Goal: Task Accomplishment & Management: Manage account settings

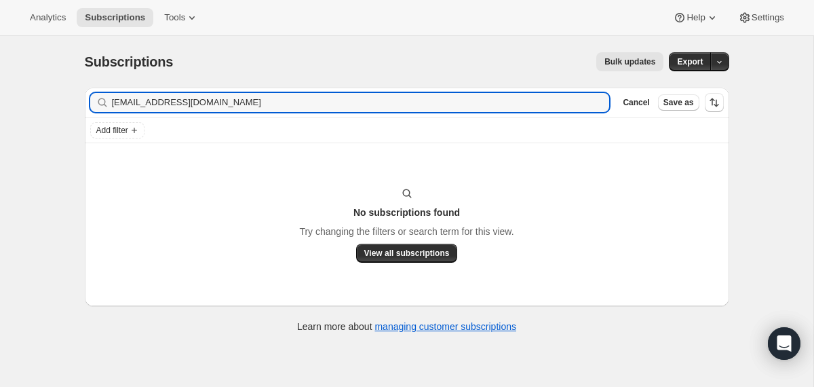
click at [181, 102] on input "[EMAIL_ADDRESS][DOMAIN_NAME]" at bounding box center [361, 102] width 498 height 19
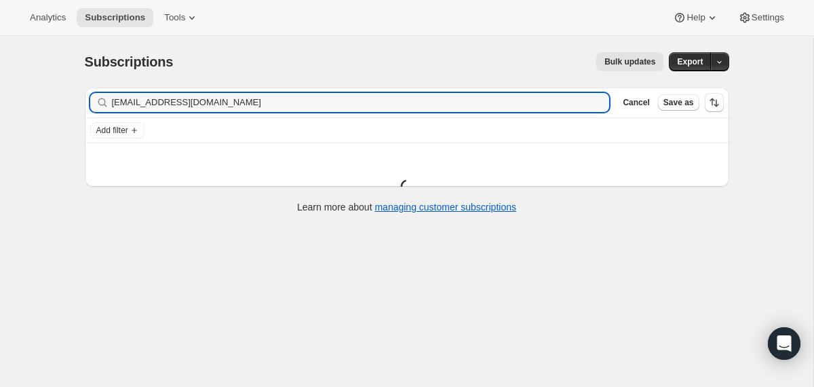
type input "[EMAIL_ADDRESS][DOMAIN_NAME]"
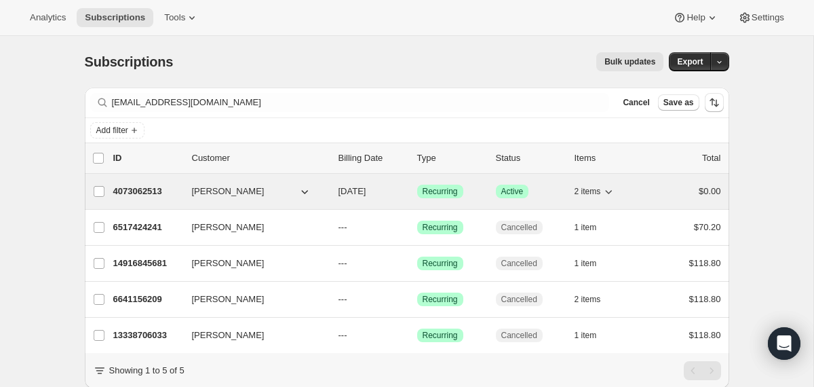
click at [334, 194] on div "4073062513 [PERSON_NAME] [DATE] Success Recurring Success Active 2 items $0.00" at bounding box center [417, 191] width 608 height 19
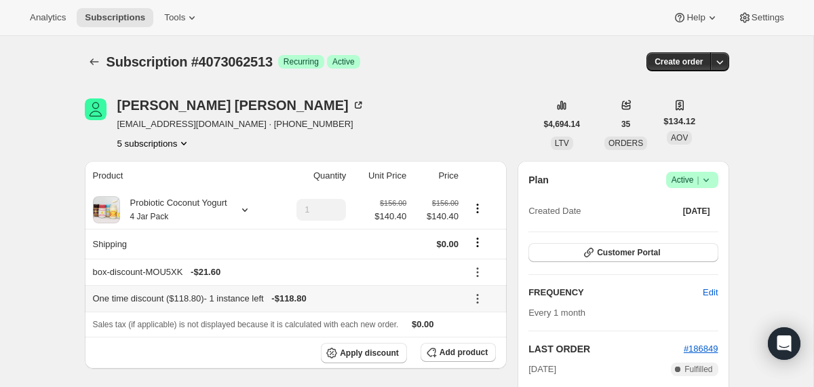
click at [478, 301] on icon at bounding box center [478, 299] width 14 height 14
click at [480, 332] on button "Edit" at bounding box center [483, 324] width 41 height 22
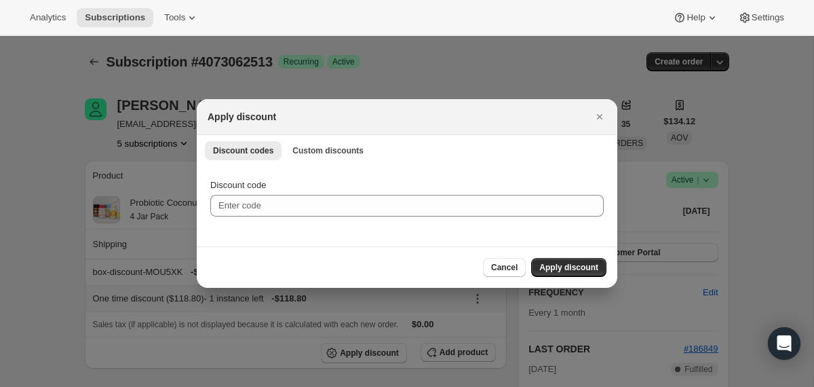
click at [326, 161] on div "Discount codes Custom discounts More views Discount codes Custom discounts More…" at bounding box center [407, 150] width 421 height 30
click at [324, 151] on span "Custom discounts" at bounding box center [327, 150] width 71 height 11
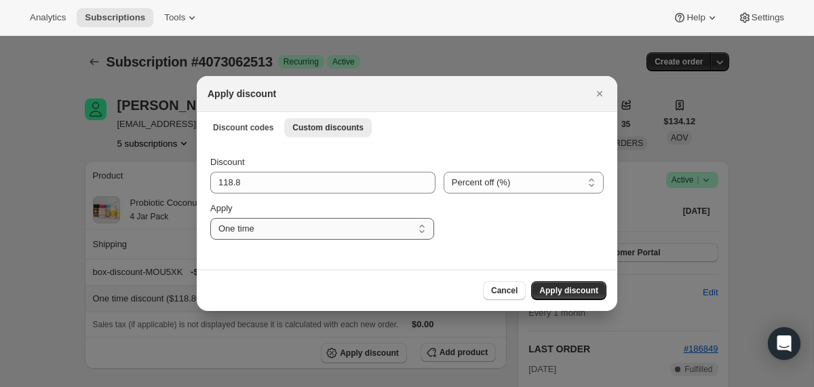
click at [349, 231] on select "One time Specify instances... Indefinitely" at bounding box center [322, 229] width 224 height 22
select select "specific"
click at [210, 218] on select "One time Specify instances... Indefinitely" at bounding box center [322, 229] width 224 height 22
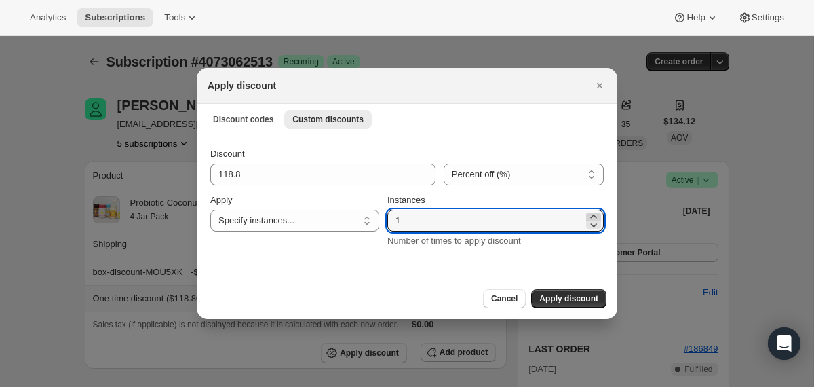
click at [594, 215] on icon ":r61:" at bounding box center [593, 215] width 6 height 3
type input "2"
click at [562, 299] on span "Apply discount" at bounding box center [568, 298] width 59 height 11
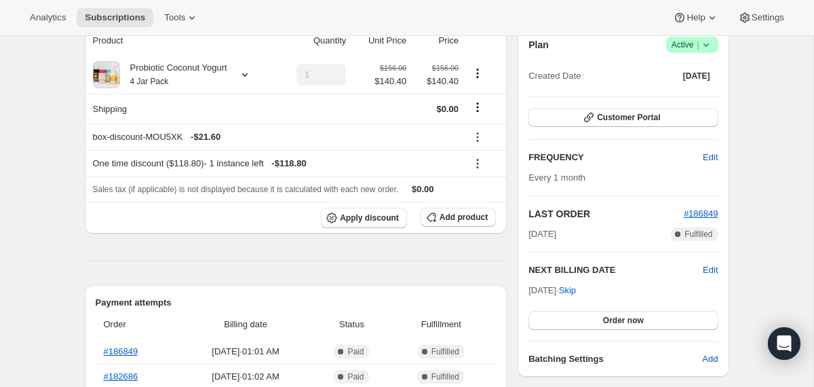
scroll to position [198, 0]
click at [475, 165] on icon at bounding box center [478, 163] width 14 height 14
click at [476, 216] on span "Remove" at bounding box center [483, 212] width 33 height 10
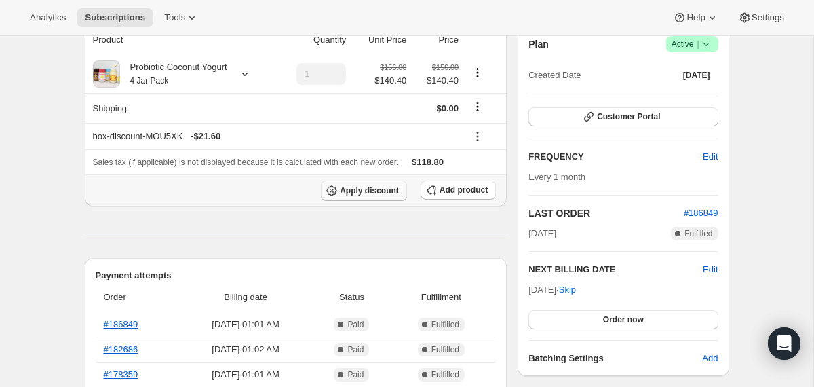
click at [363, 195] on span "Apply discount" at bounding box center [369, 190] width 59 height 11
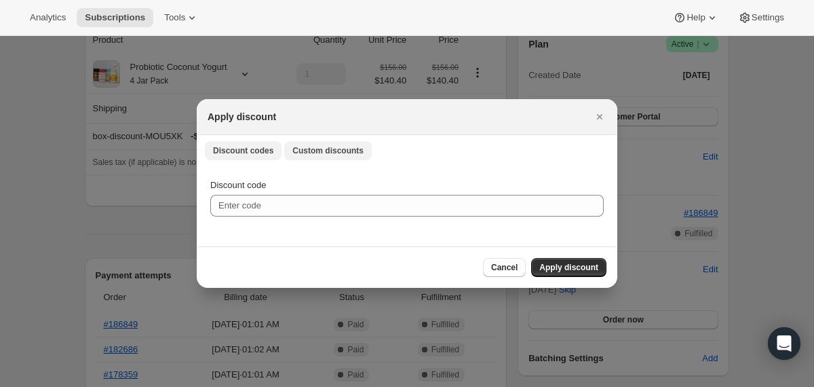
click at [340, 153] on span "Custom discounts" at bounding box center [327, 150] width 71 height 11
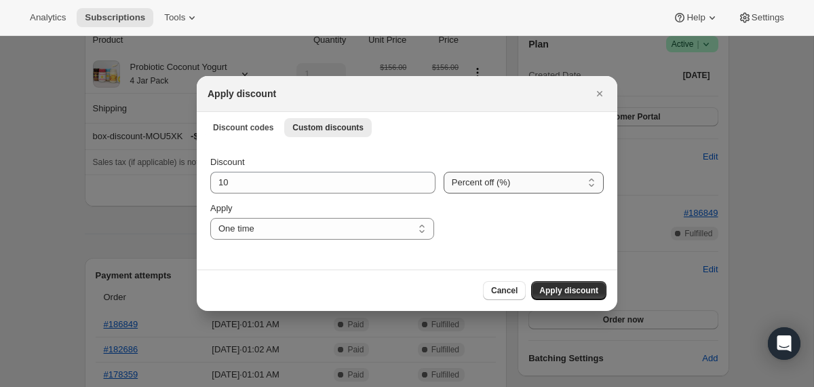
click at [475, 181] on select "Percent off (%) Amount off ($)" at bounding box center [524, 183] width 160 height 22
select select "fixed"
click at [444, 172] on select "Percent off (%) Amount off ($)" at bounding box center [524, 183] width 160 height 22
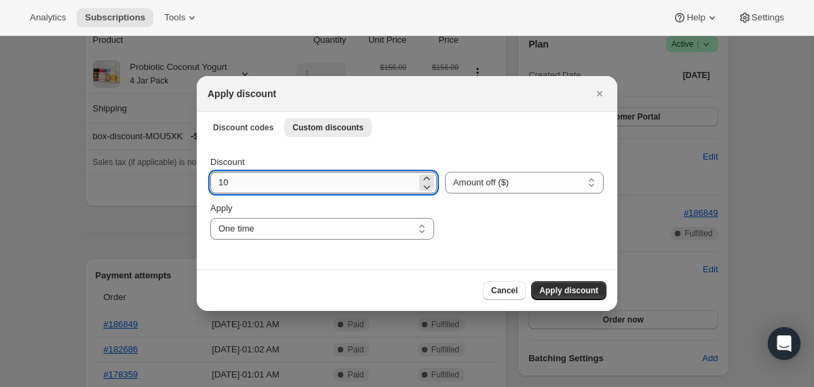
click at [366, 189] on input "10" at bounding box center [313, 183] width 206 height 22
type input "118.8"
click at [413, 231] on select "One time Specify instances... Indefinitely" at bounding box center [322, 229] width 224 height 22
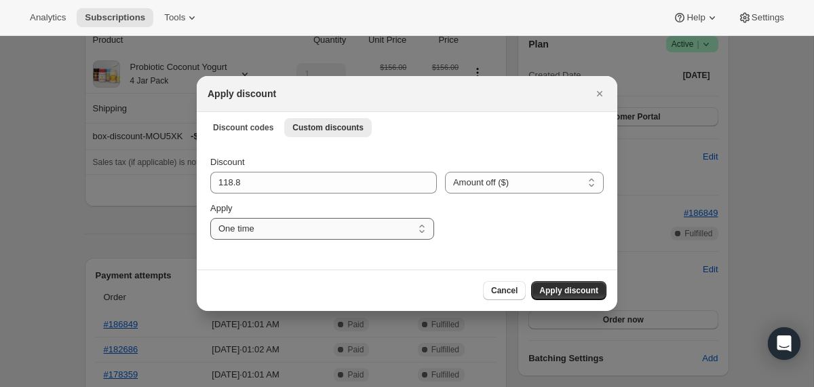
select select "specific"
click at [210, 218] on select "One time Specify instances... Indefinitely" at bounding box center [322, 229] width 224 height 22
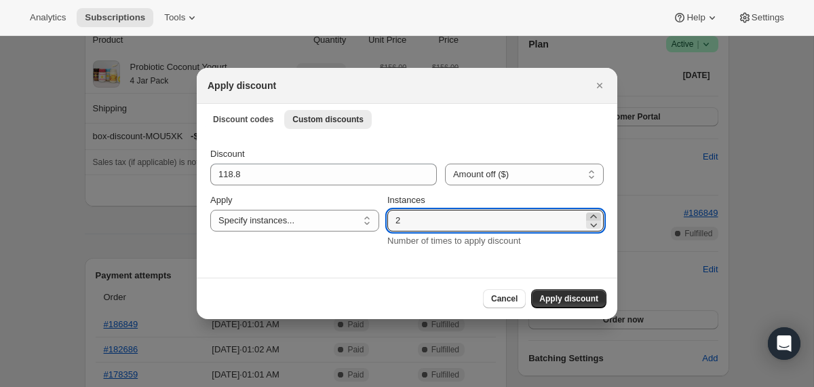
click at [595, 216] on icon ":r95:" at bounding box center [593, 215] width 6 height 3
click at [596, 223] on icon ":r95:" at bounding box center [594, 225] width 14 height 14
type input "2"
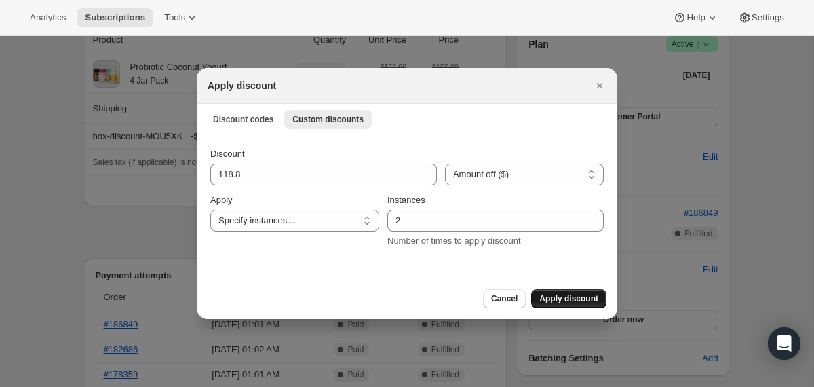
click at [591, 298] on span "Apply discount" at bounding box center [568, 298] width 59 height 11
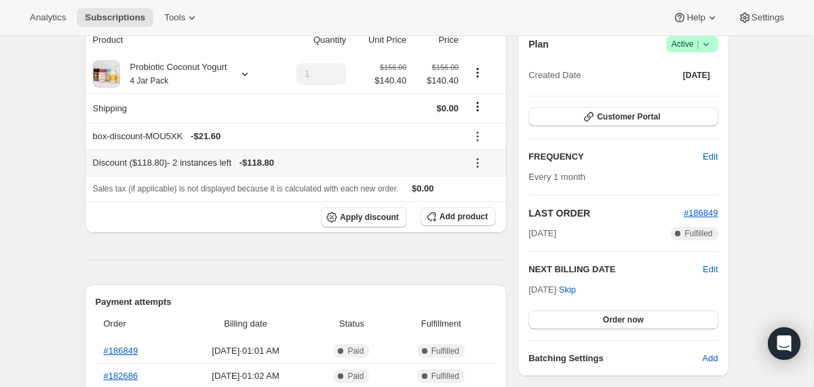
click at [483, 161] on icon at bounding box center [478, 163] width 14 height 14
click at [481, 189] on span "Edit" at bounding box center [474, 189] width 15 height 10
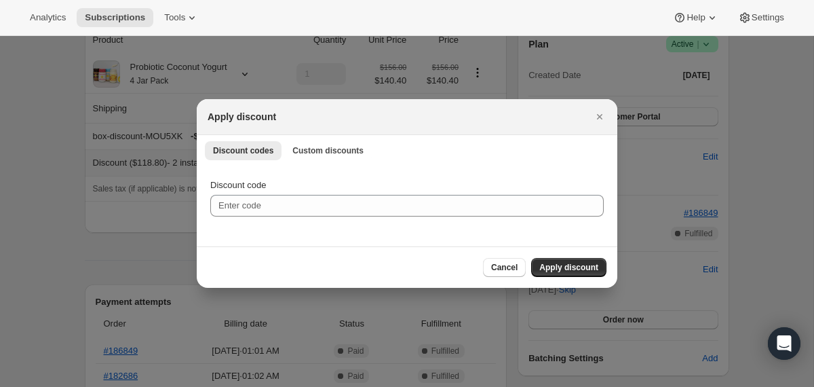
scroll to position [0, 0]
click at [326, 146] on span "Custom discounts" at bounding box center [327, 150] width 71 height 11
select select "specific"
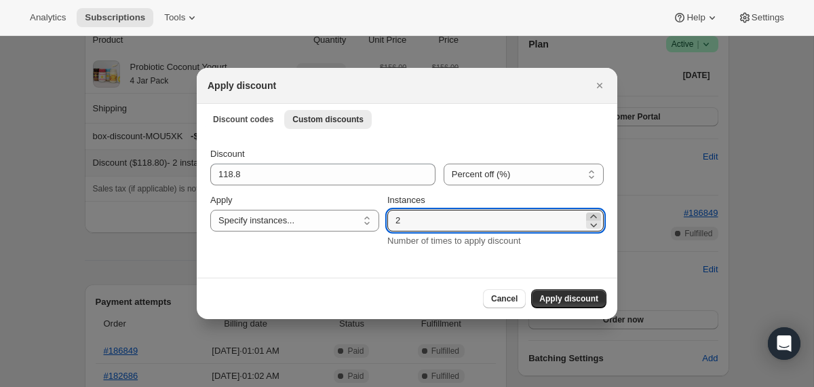
click at [594, 216] on icon ":rcm:" at bounding box center [594, 217] width 14 height 14
type input "3"
click at [572, 305] on button "Apply discount" at bounding box center [568, 298] width 75 height 19
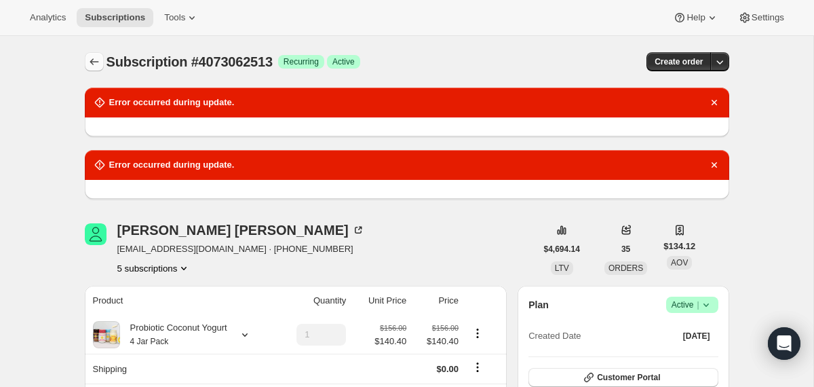
click at [93, 56] on icon "Subscriptions" at bounding box center [95, 62] width 14 height 14
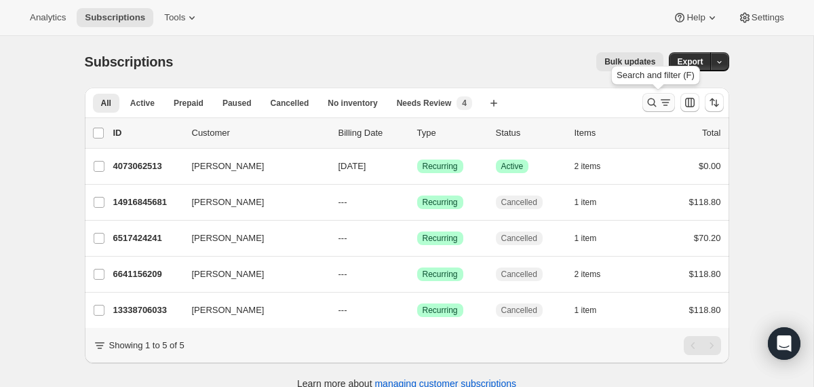
click at [655, 96] on icon "Search and filter results" at bounding box center [652, 103] width 14 height 14
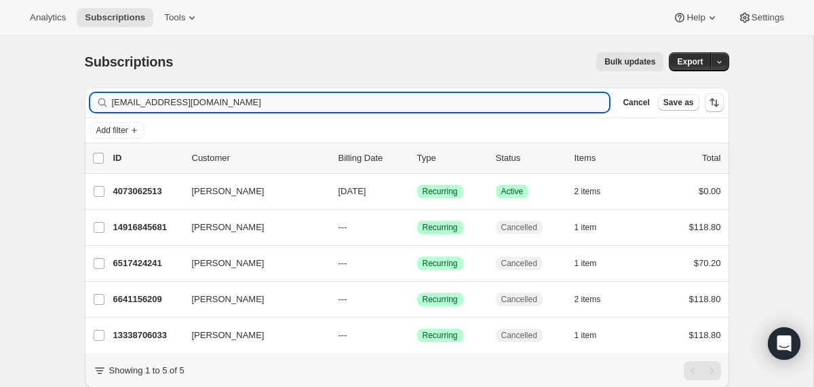
click at [552, 102] on input "[EMAIL_ADDRESS][DOMAIN_NAME]" at bounding box center [361, 102] width 498 height 19
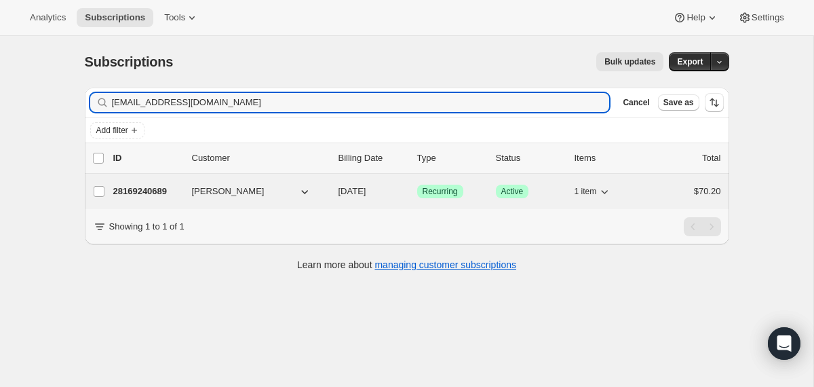
type input "[EMAIL_ADDRESS][DOMAIN_NAME]"
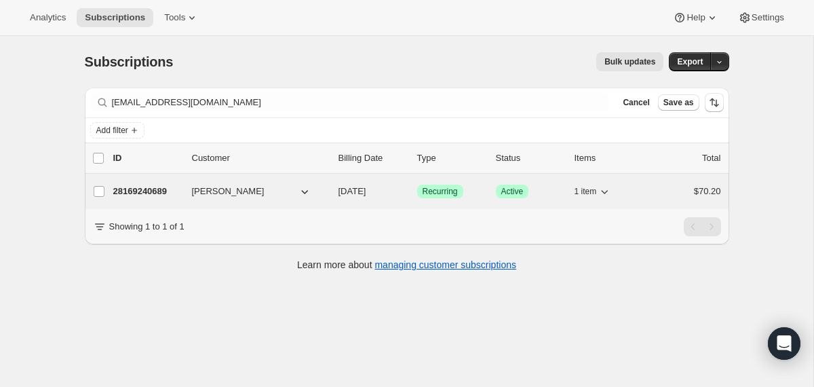
click at [334, 195] on div "28169240689 [PERSON_NAME] [DATE] Success Recurring Success Active 1 item $70.20" at bounding box center [417, 191] width 608 height 19
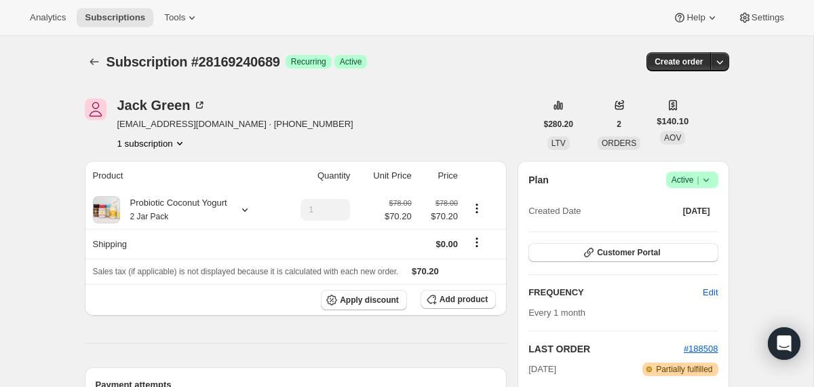
click at [707, 180] on icon at bounding box center [705, 179] width 5 height 3
click at [650, 230] on span "Cancel subscription" at bounding box center [687, 230] width 77 height 10
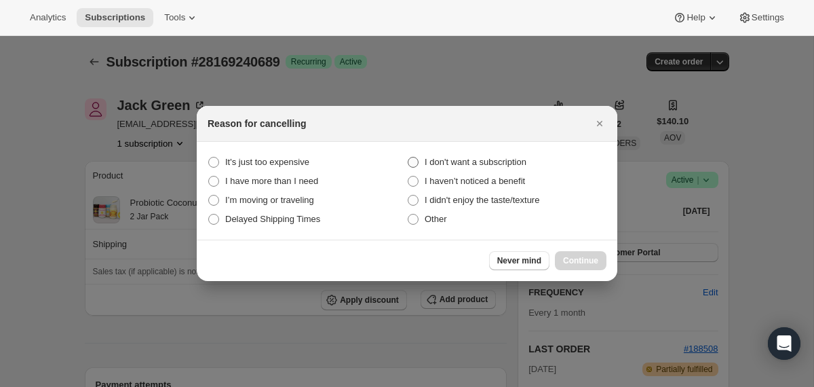
click at [509, 161] on span "I don't want a subscription" at bounding box center [476, 162] width 102 height 10
click at [408, 157] on subscription "I don't want a subscription" at bounding box center [408, 157] width 1 height 1
radio subscription "true"
click at [566, 256] on span "Continue" at bounding box center [580, 260] width 35 height 11
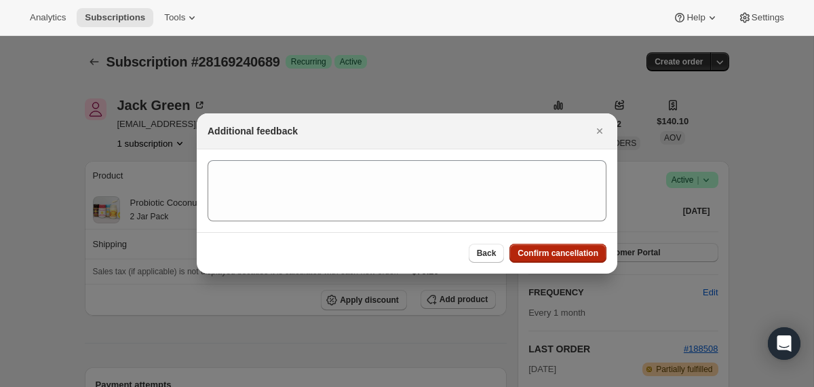
click at [566, 256] on span "Confirm cancellation" at bounding box center [558, 253] width 81 height 11
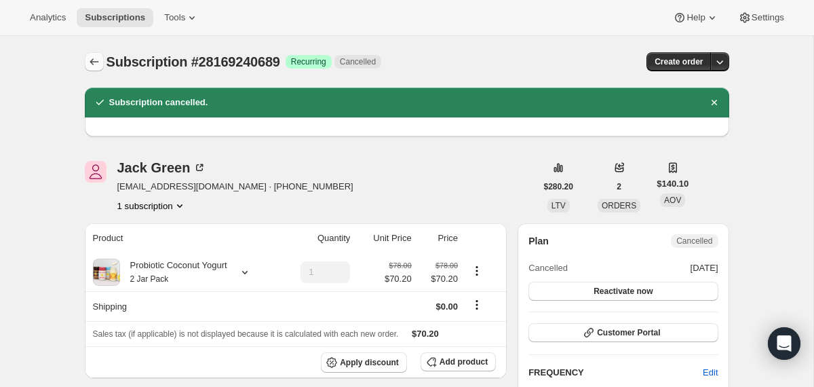
click at [98, 62] on icon "Subscriptions" at bounding box center [95, 62] width 14 height 14
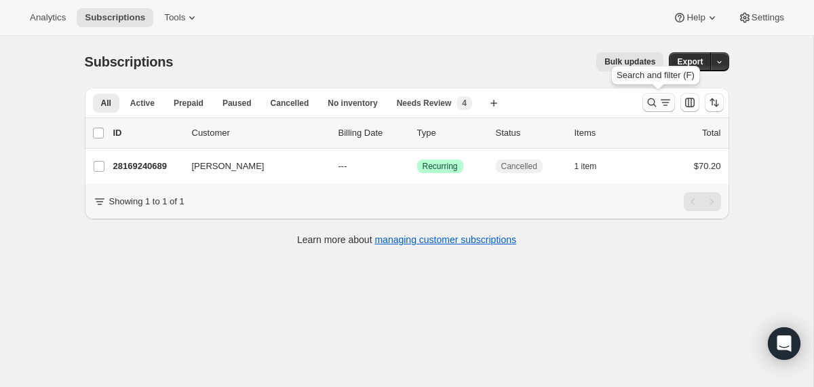
click at [654, 102] on icon "Search and filter results" at bounding box center [651, 102] width 9 height 9
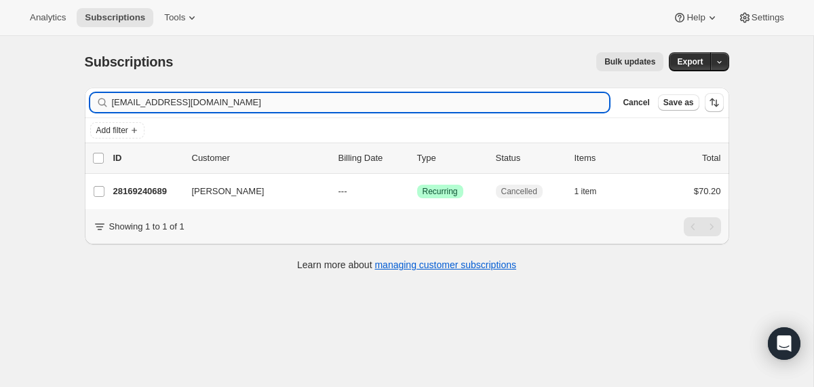
click at [443, 107] on input "[EMAIL_ADDRESS][DOMAIN_NAME]" at bounding box center [361, 102] width 498 height 19
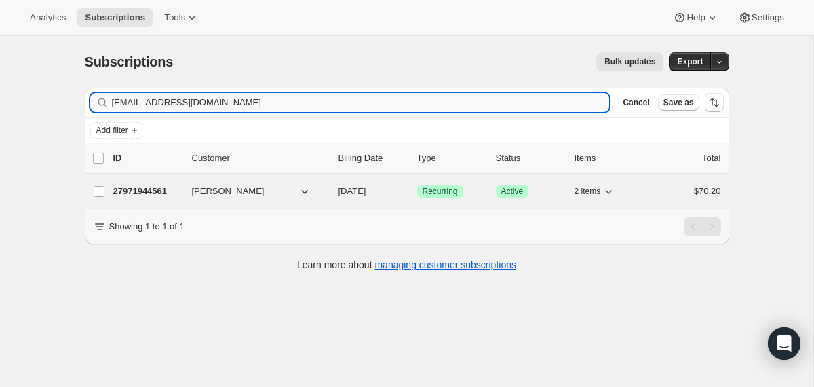
type input "[EMAIL_ADDRESS][DOMAIN_NAME]"
click at [331, 188] on div "27971944561 [PERSON_NAME] [DATE] Success Recurring Success Active 2 items $70.20" at bounding box center [417, 191] width 608 height 19
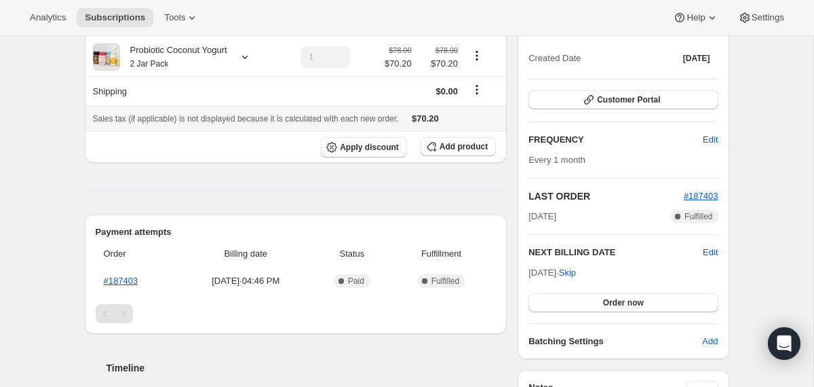
scroll to position [89, 0]
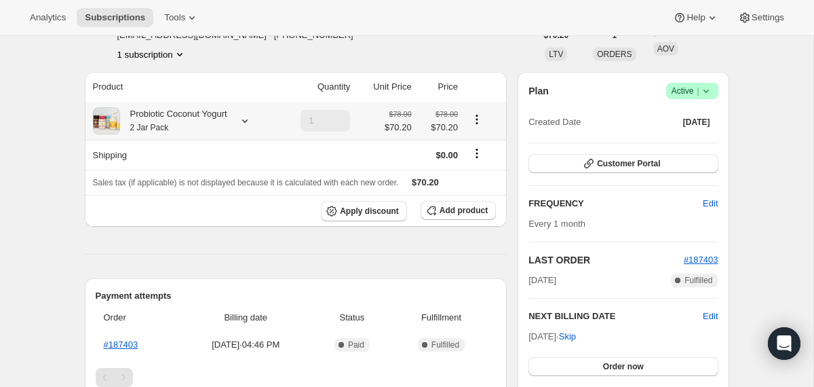
click at [246, 123] on div at bounding box center [242, 121] width 19 height 14
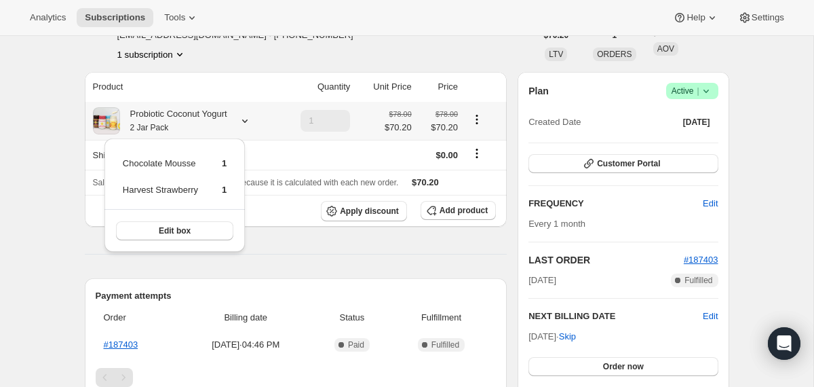
click at [246, 123] on div at bounding box center [242, 121] width 19 height 14
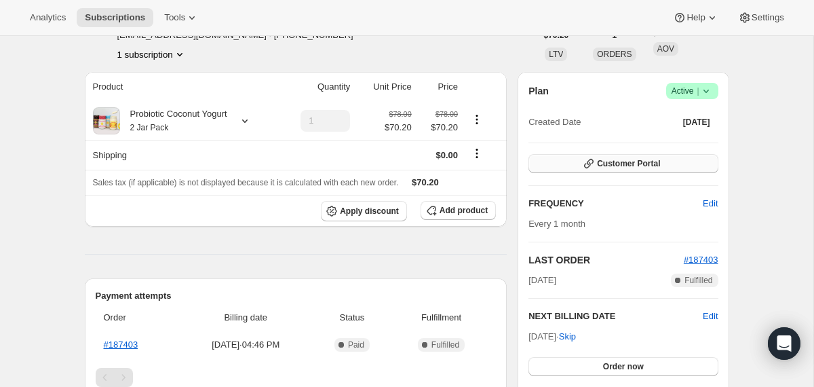
click at [651, 171] on button "Customer Portal" at bounding box center [622, 163] width 189 height 19
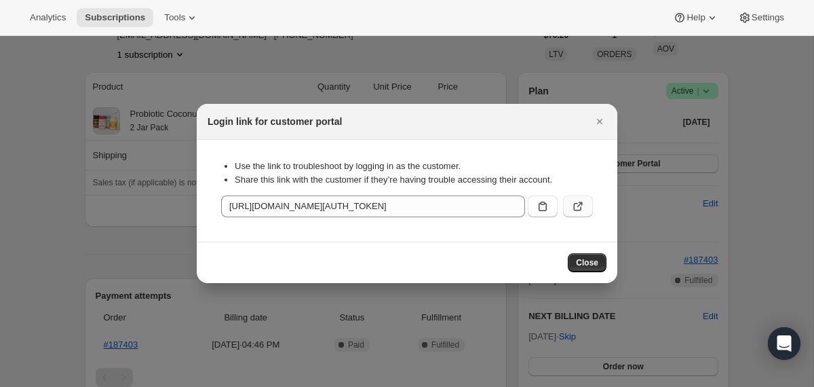
click at [575, 212] on icon ":rr1:" at bounding box center [578, 206] width 14 height 14
click at [130, 242] on div at bounding box center [407, 193] width 814 height 387
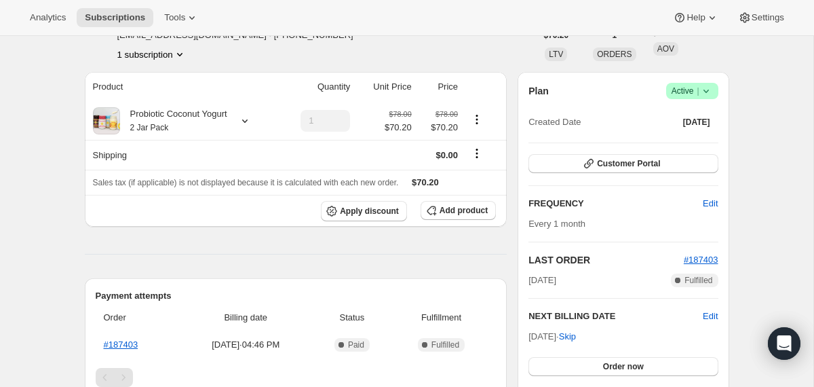
scroll to position [0, 0]
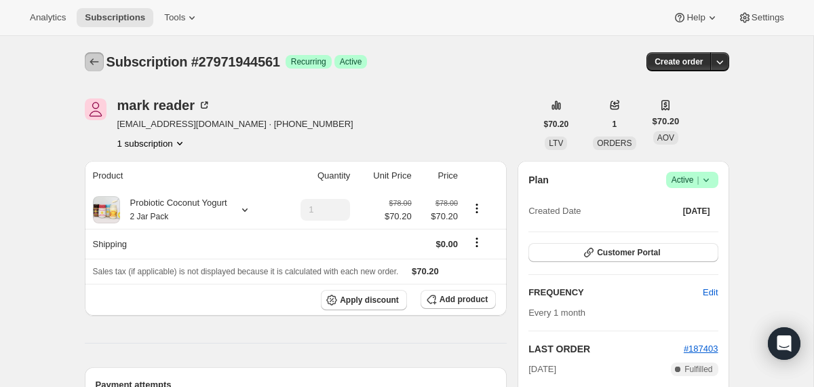
click at [92, 58] on icon "Subscriptions" at bounding box center [95, 62] width 14 height 14
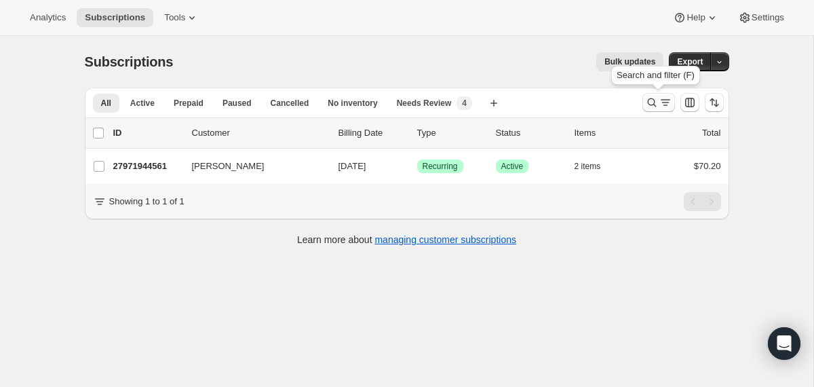
click at [649, 110] on button "Search and filter results" at bounding box center [658, 102] width 33 height 19
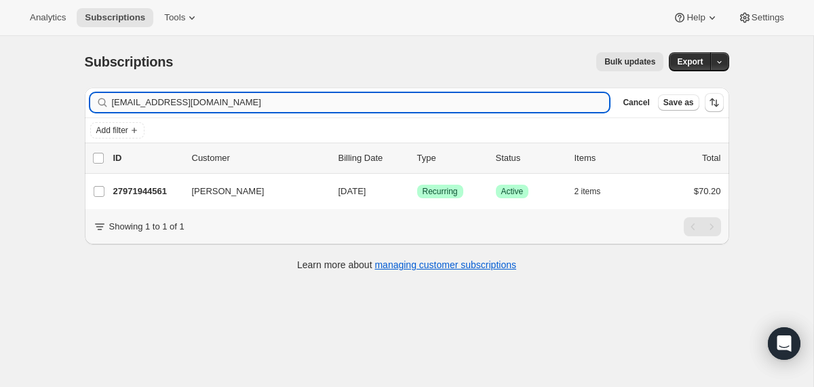
click at [556, 96] on input "[EMAIL_ADDRESS][DOMAIN_NAME]" at bounding box center [361, 102] width 498 height 19
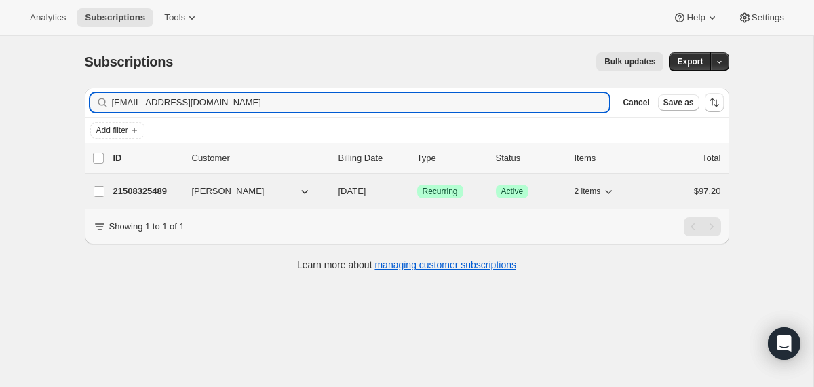
type input "[EMAIL_ADDRESS][DOMAIN_NAME]"
click at [336, 197] on div "21508325489 [PERSON_NAME] [DATE] Success Recurring Success Active 2 items $97.20" at bounding box center [417, 191] width 608 height 19
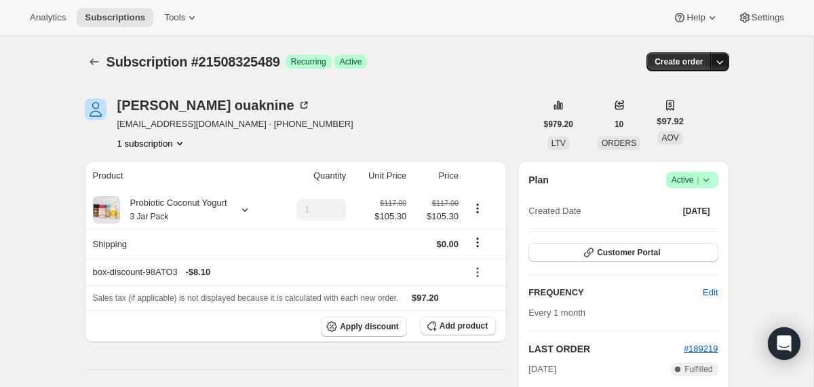
click at [722, 64] on icon "button" at bounding box center [720, 62] width 14 height 14
click at [658, 117] on span "Create custom one-time order" at bounding box center [662, 113] width 117 height 10
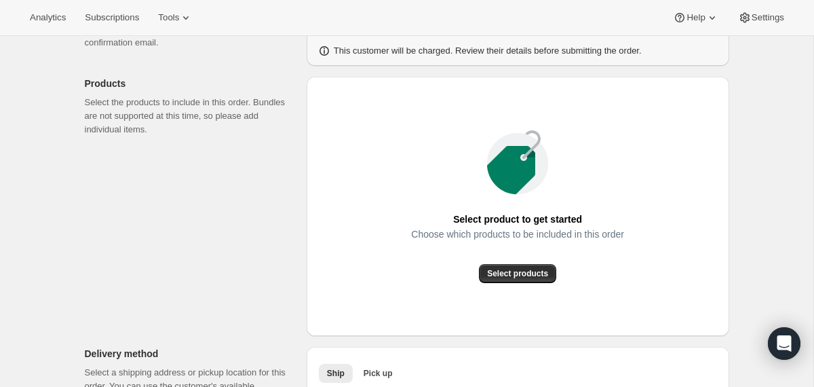
scroll to position [134, 0]
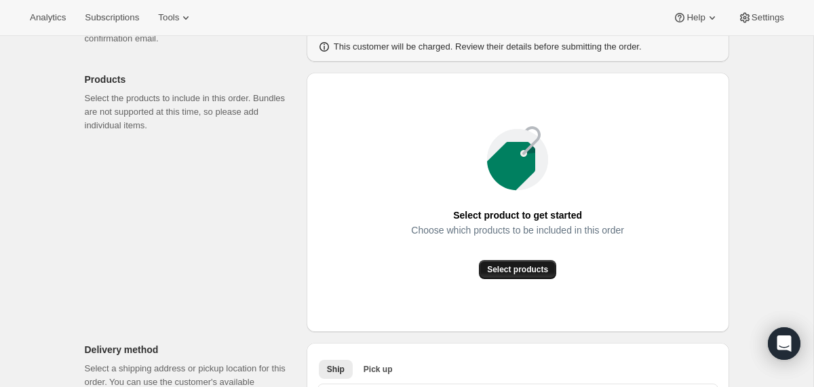
click at [505, 271] on span "Select products" at bounding box center [517, 269] width 61 height 11
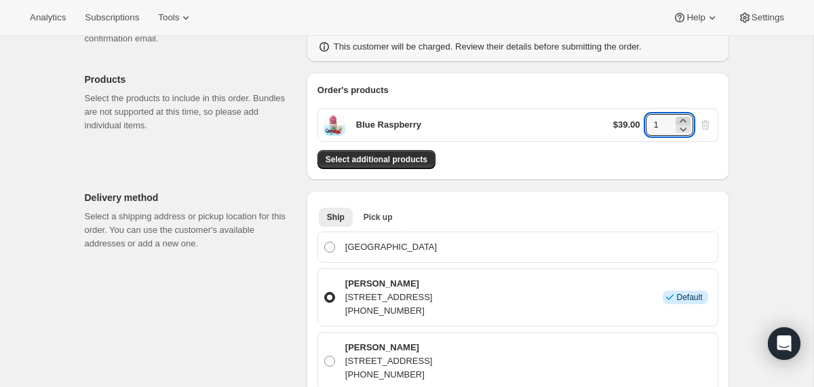
click at [682, 120] on icon at bounding box center [683, 121] width 14 height 14
type input "2"
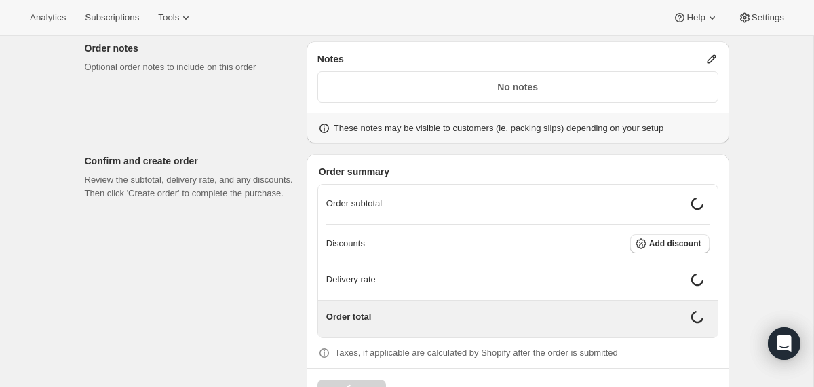
scroll to position [702, 0]
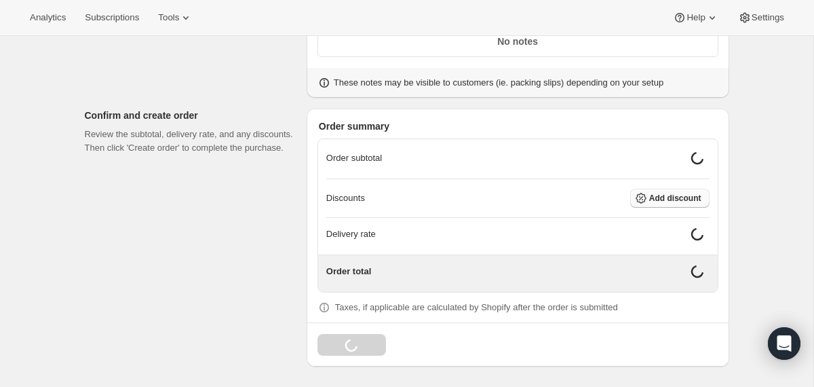
click at [665, 197] on span "Add discount" at bounding box center [675, 198] width 52 height 11
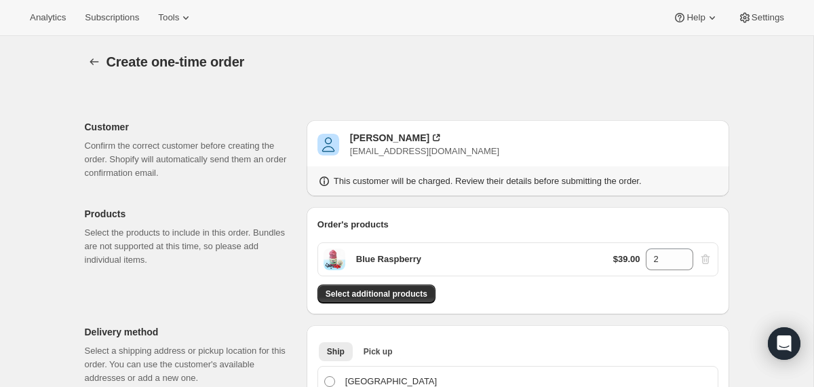
scroll to position [691, 0]
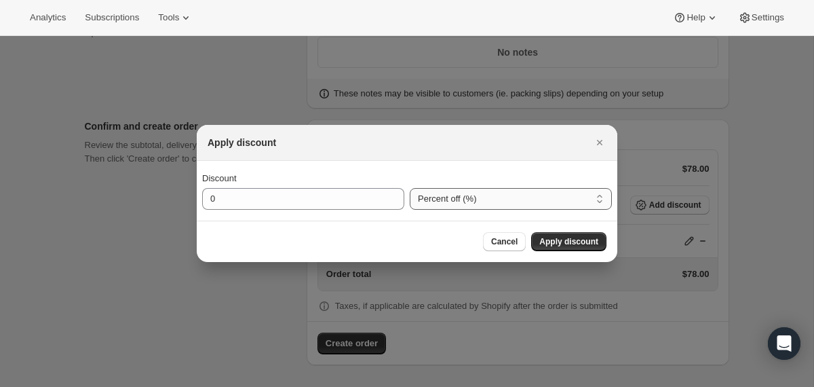
click at [435, 202] on select "Percent off (%) Amount off ($)" at bounding box center [511, 199] width 202 height 22
select select "fixedAmount"
click at [410, 188] on select "Percent off (%) Amount off ($)" at bounding box center [511, 199] width 202 height 22
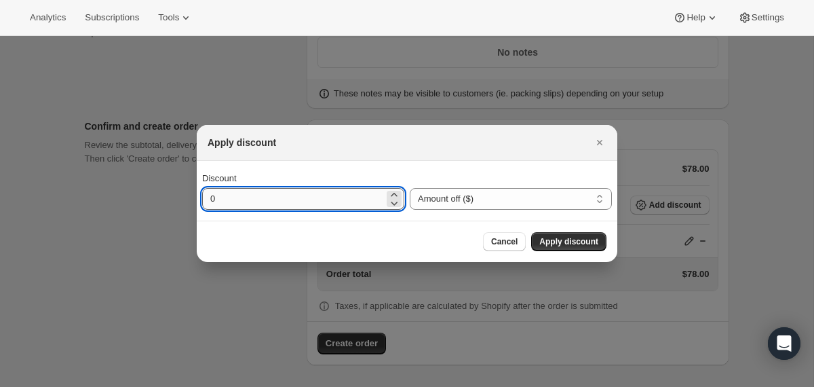
click at [307, 202] on input "0" at bounding box center [293, 199] width 182 height 22
type input "48.3"
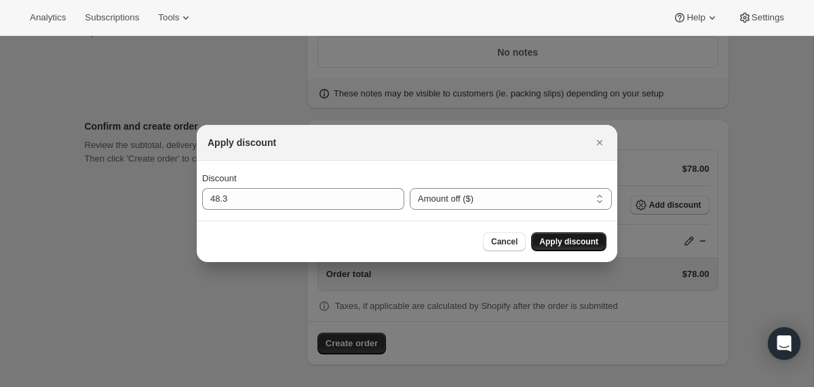
click at [592, 241] on span "Apply discount" at bounding box center [568, 241] width 59 height 11
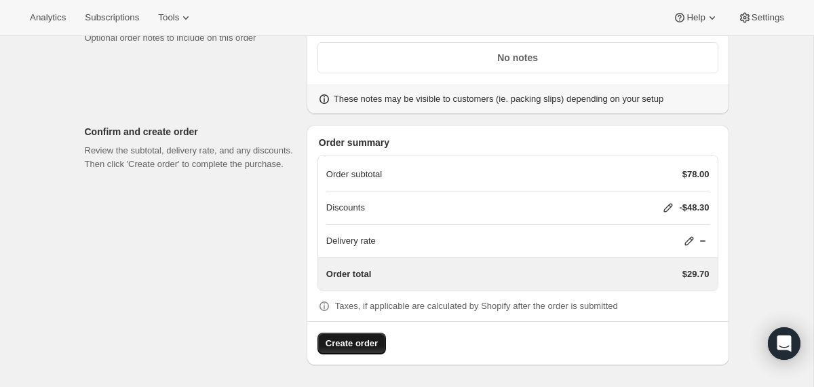
click at [332, 343] on span "Create order" at bounding box center [352, 343] width 52 height 14
